Goal: Task Accomplishment & Management: Manage account settings

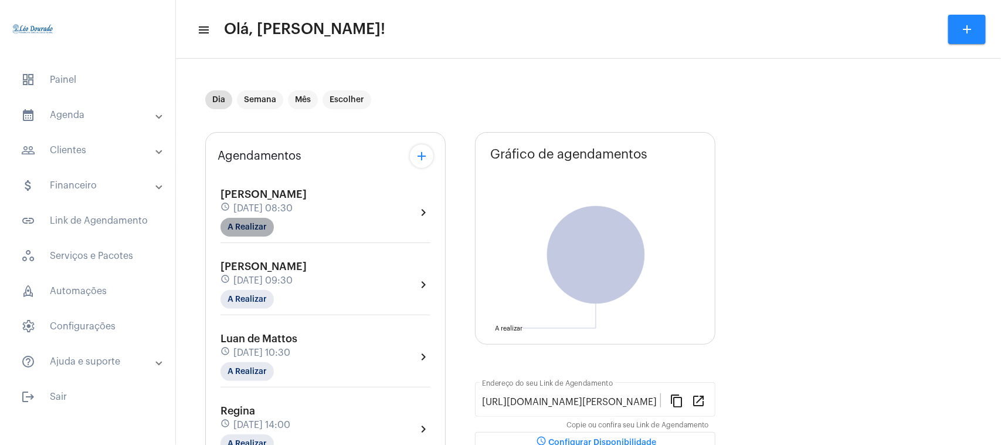
click at [259, 226] on mat-chip "A Realizar" at bounding box center [247, 227] width 53 height 19
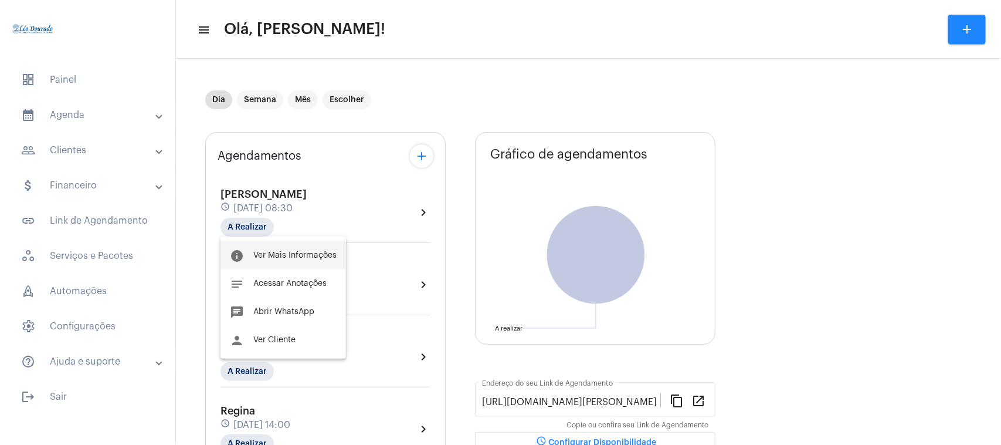
click at [254, 255] on span "Ver Mais Informações" at bounding box center [294, 255] width 83 height 8
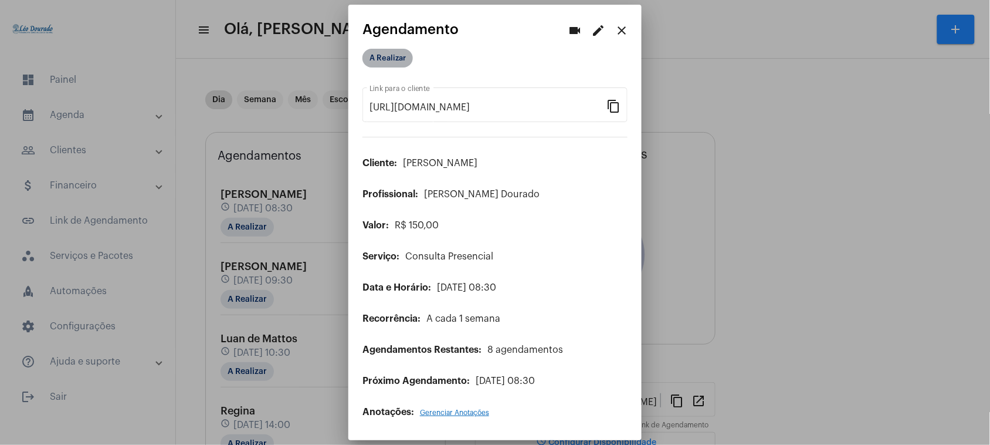
click at [388, 65] on mat-chip "A Realizar" at bounding box center [387, 58] width 50 height 19
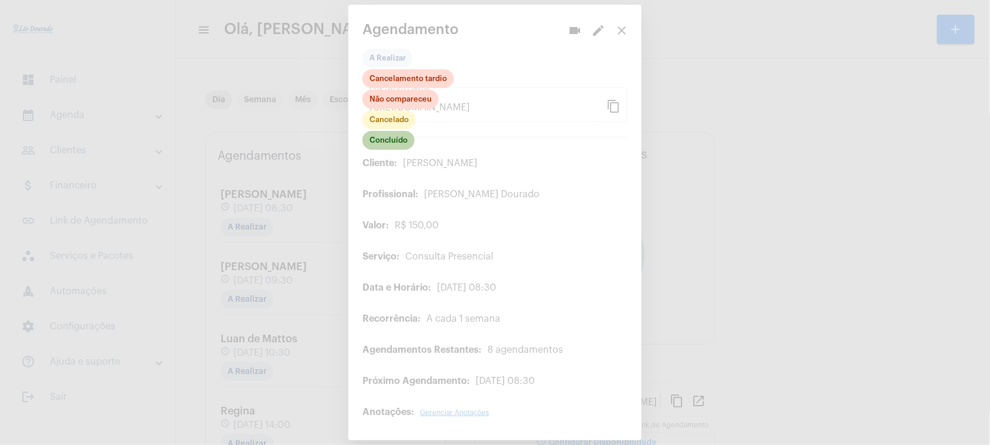
click at [396, 142] on mat-chip "Concluído" at bounding box center [388, 140] width 52 height 19
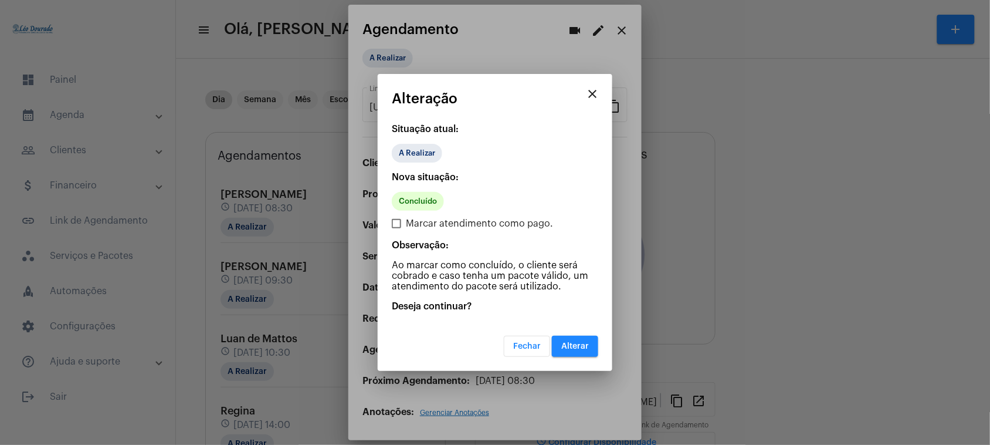
click at [395, 223] on span at bounding box center [396, 223] width 9 height 9
click at [396, 228] on input "Marcar atendimento como pago." at bounding box center [396, 228] width 1 height 1
checkbox input "true"
click at [578, 349] on button "Alterar" at bounding box center [575, 345] width 46 height 21
